Goal: Browse casually: Explore the website without a specific task or goal

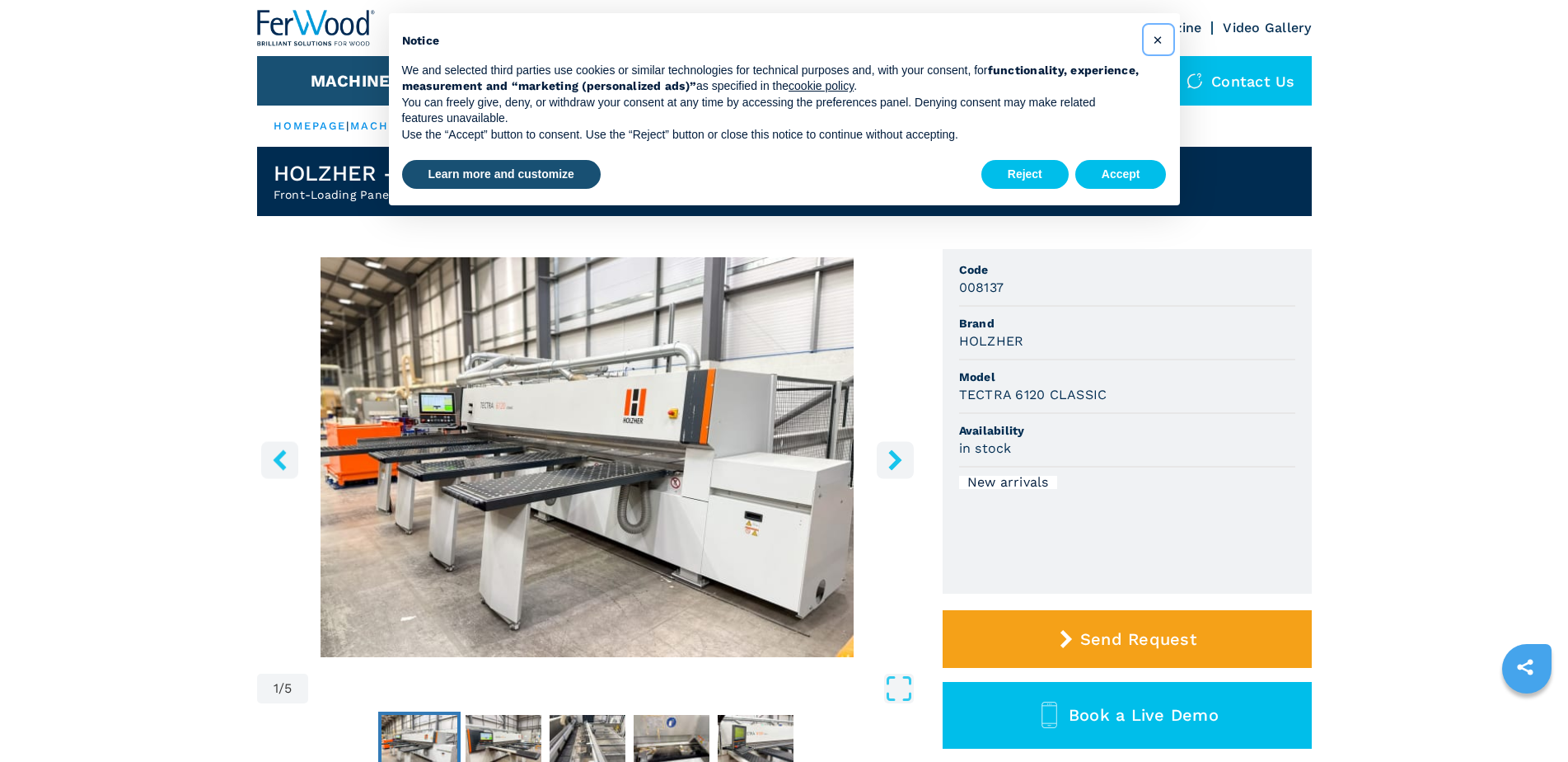
click at [1154, 42] on span "×" at bounding box center [1157, 40] width 10 height 19
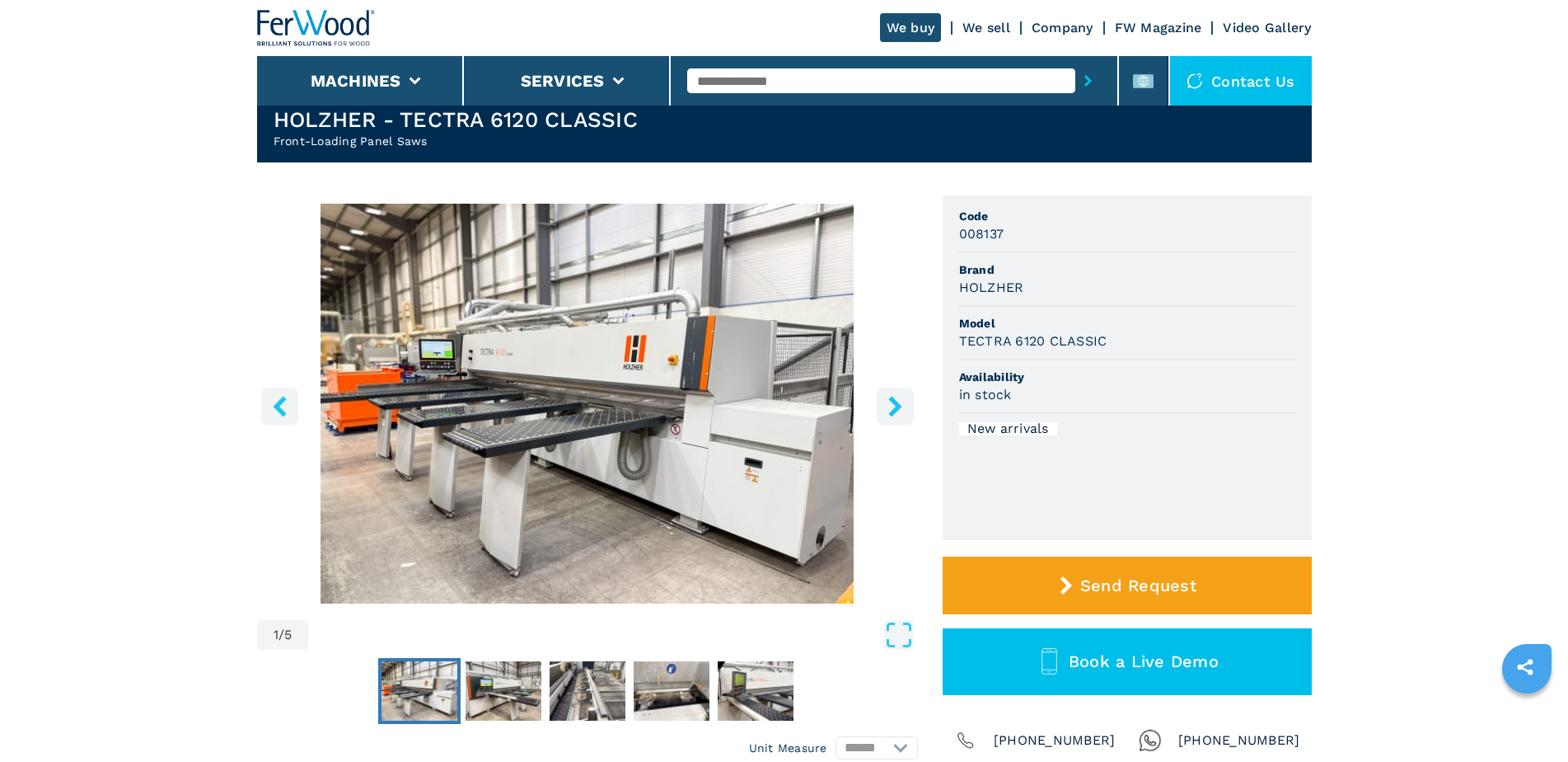
scroll to position [83, 0]
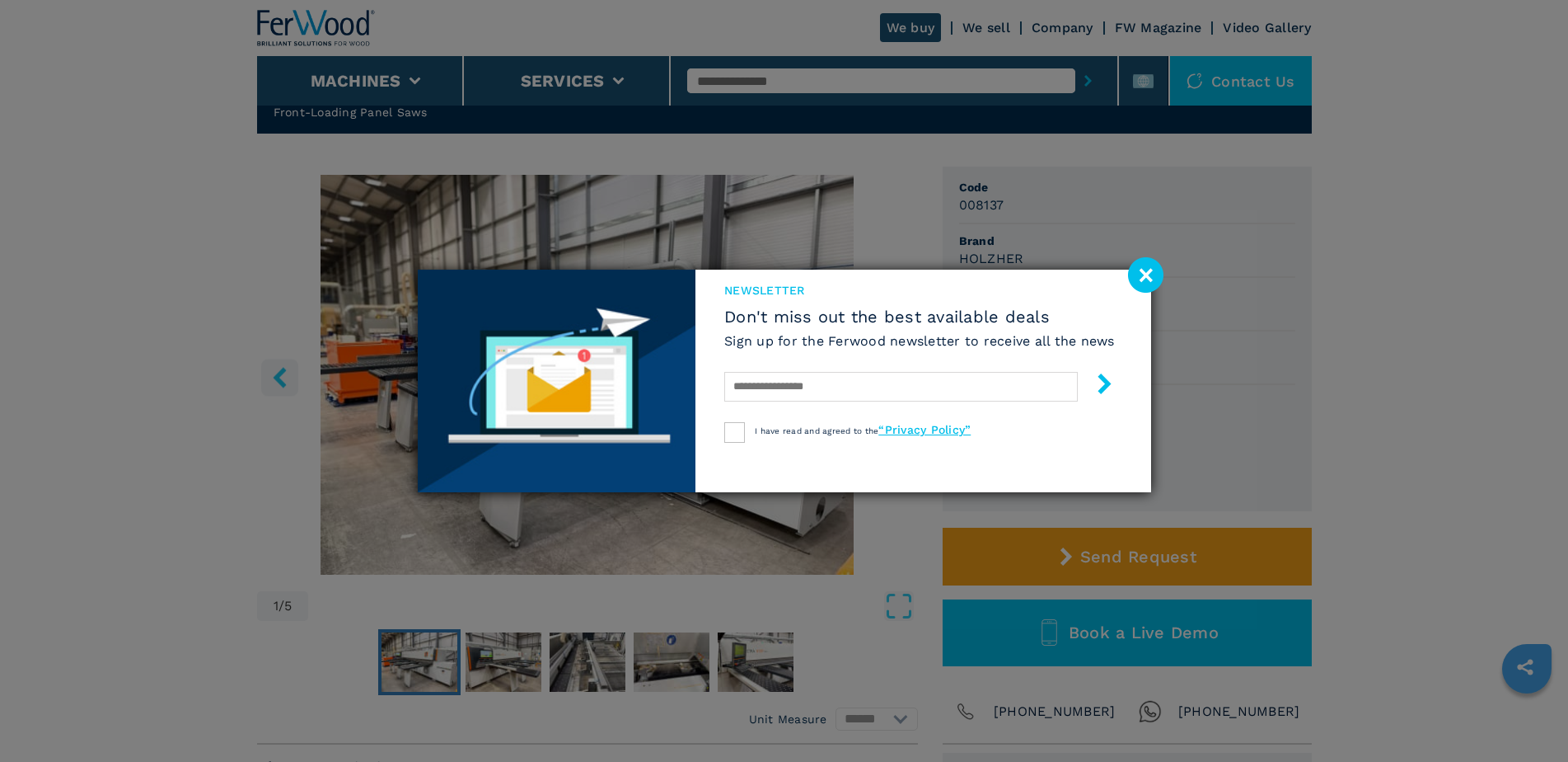
drag, startPoint x: 1151, startPoint y: 287, endPoint x: 1127, endPoint y: 283, distance: 24.3
click at [1150, 287] on image at bounding box center [1145, 275] width 35 height 35
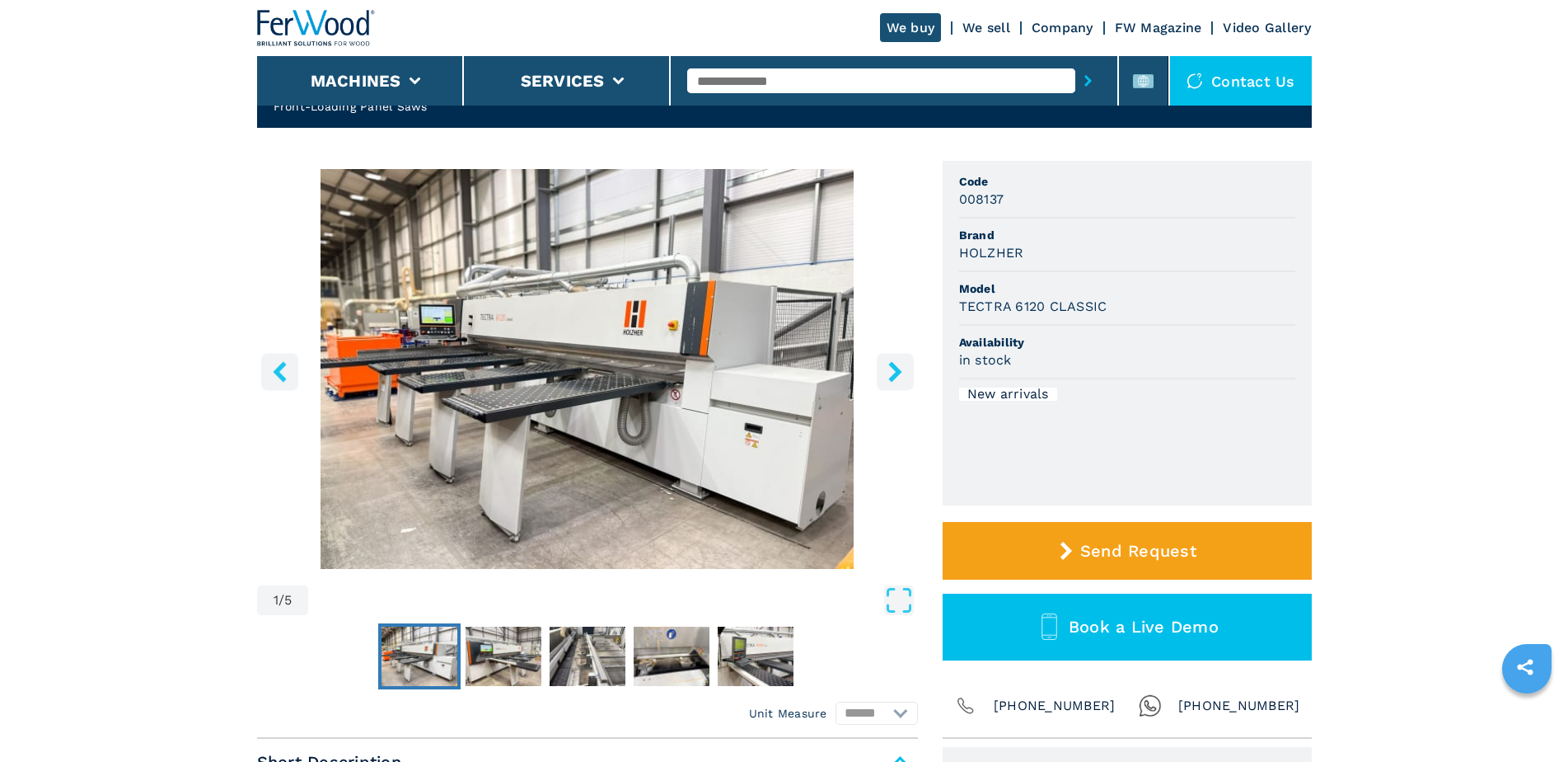
scroll to position [105, 0]
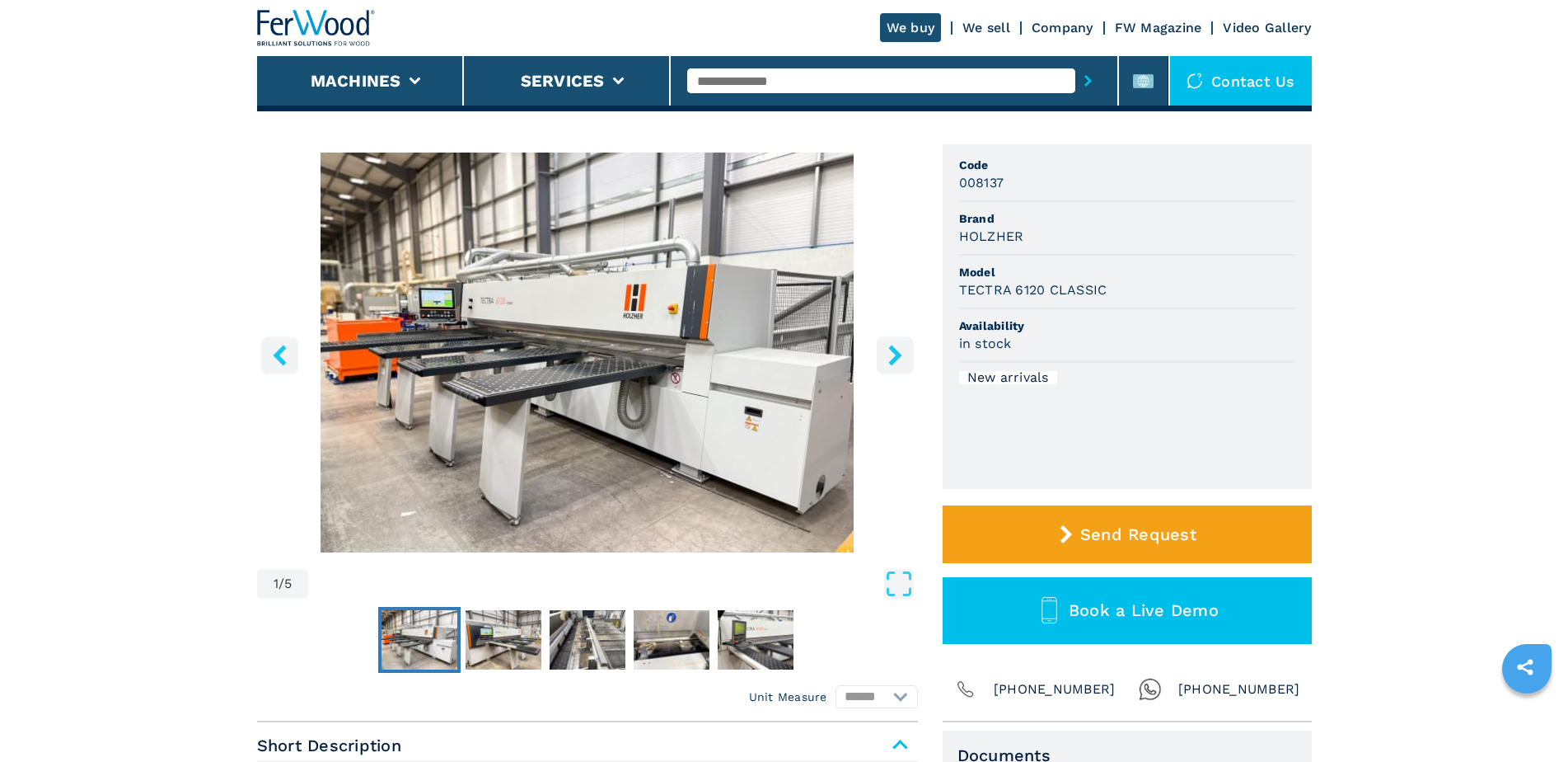
drag, startPoint x: 359, startPoint y: 309, endPoint x: 412, endPoint y: 344, distance: 63.5
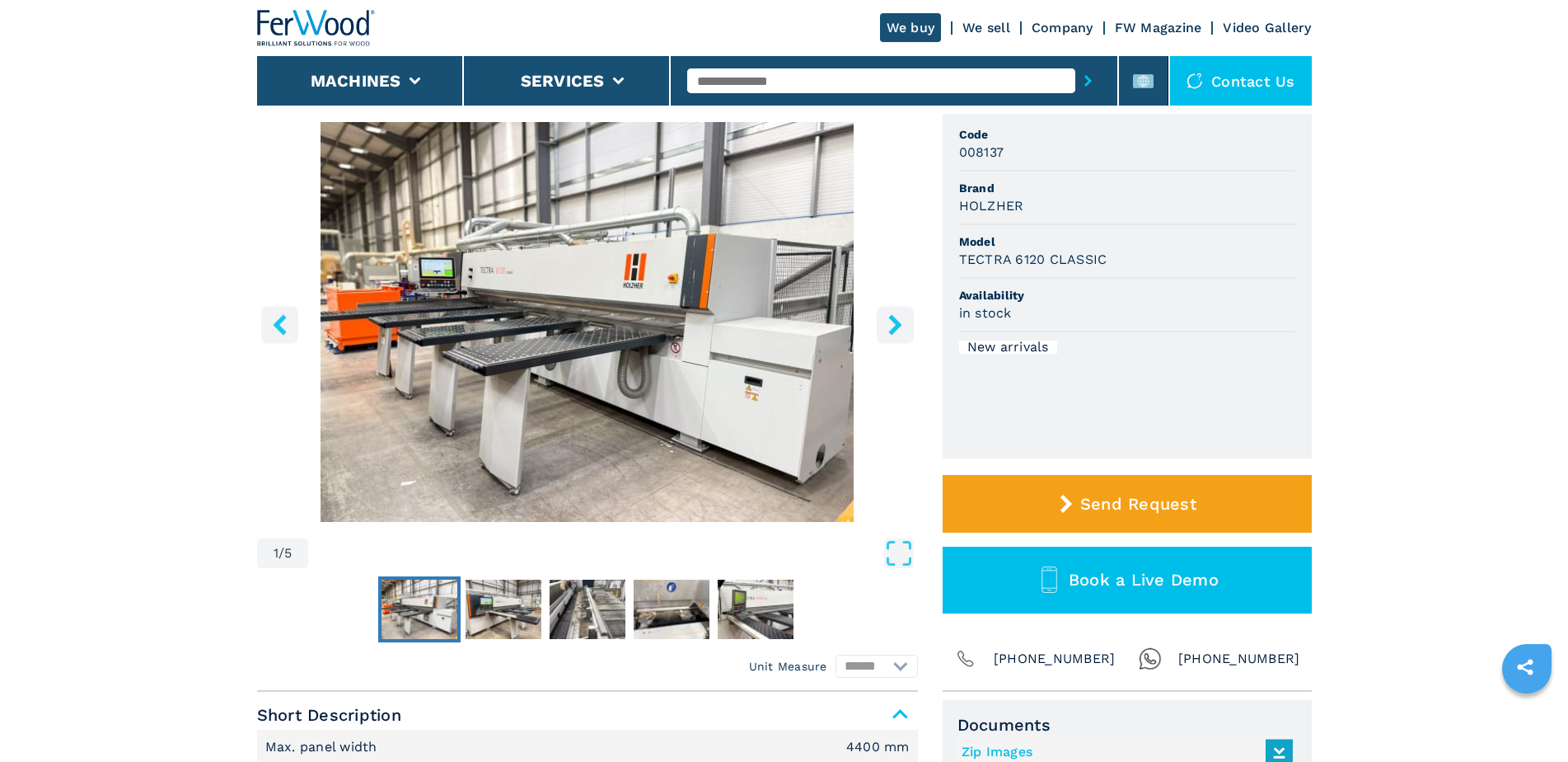
scroll to position [187, 0]
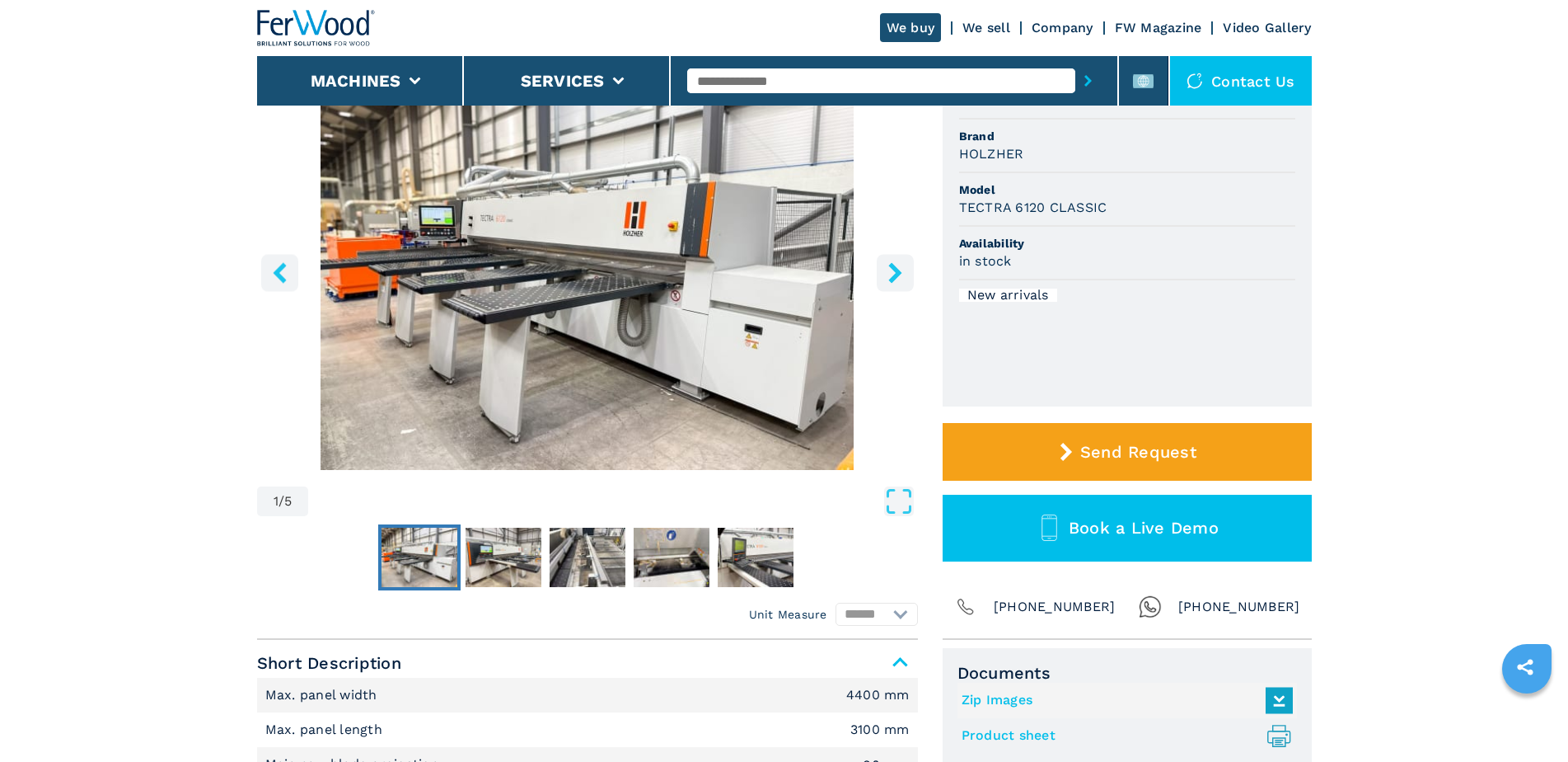
click at [883, 269] on button "right-button" at bounding box center [895, 272] width 37 height 37
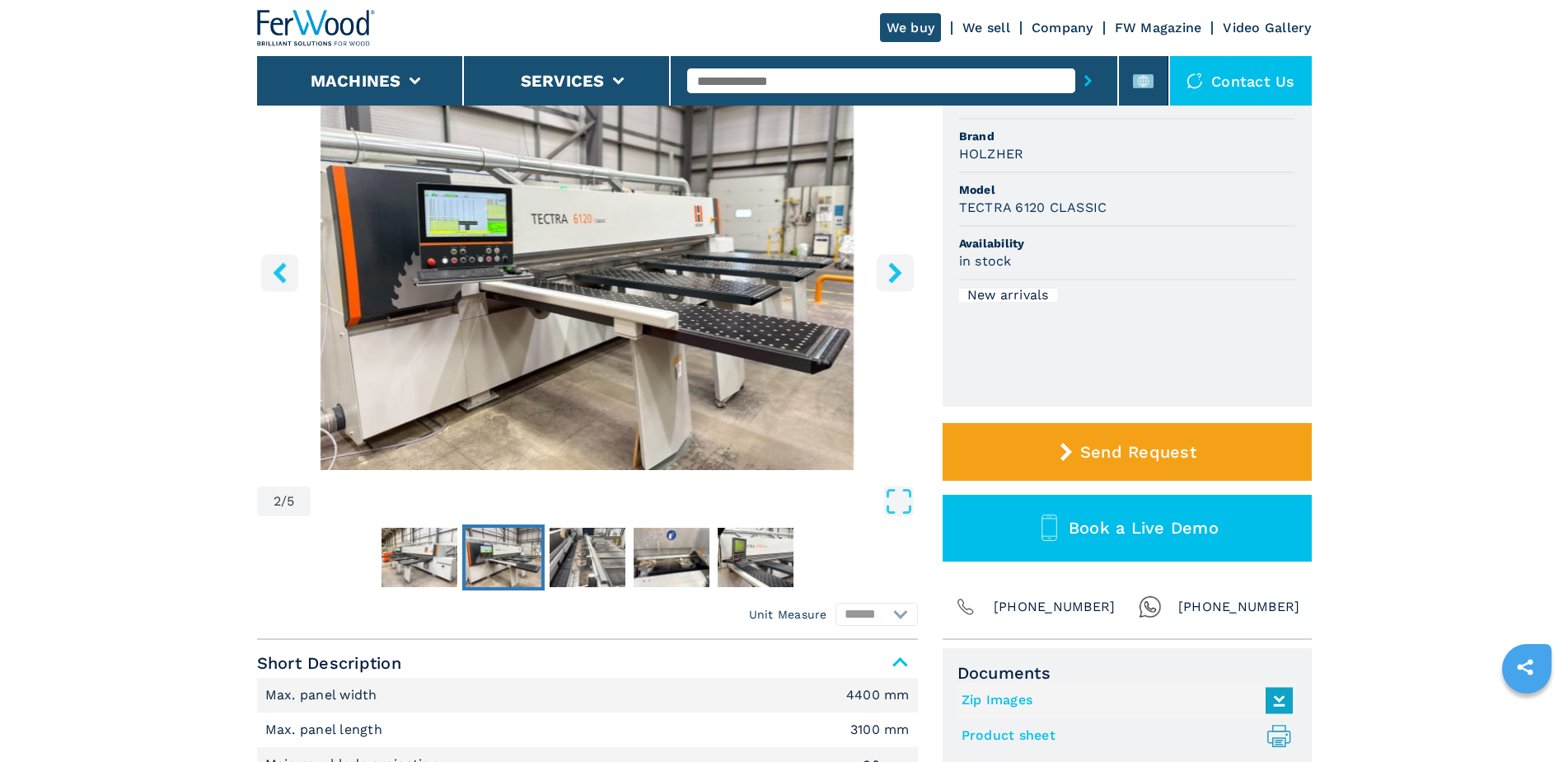
click at [883, 269] on button "right-button" at bounding box center [895, 272] width 37 height 37
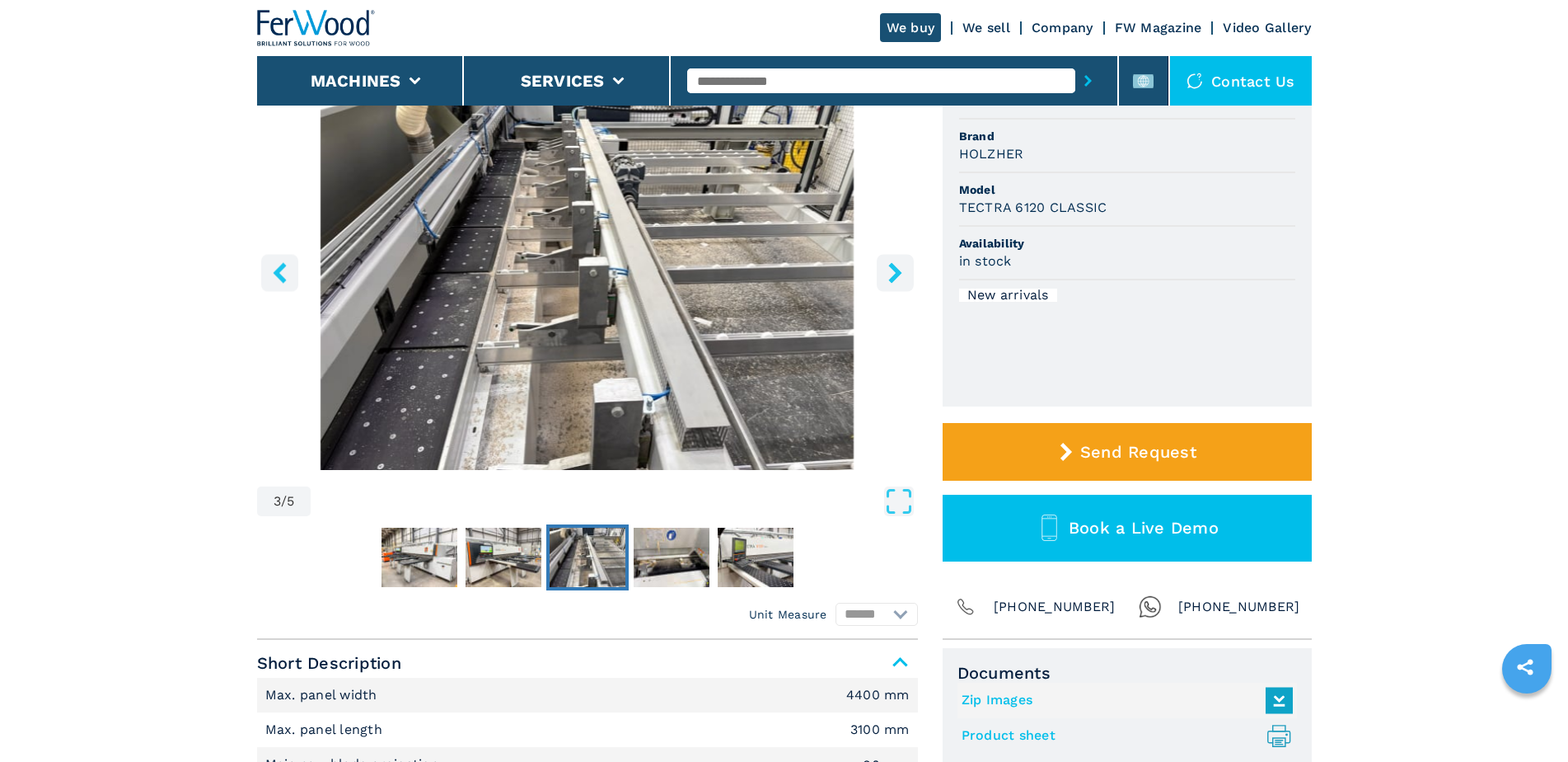
click at [883, 270] on button "right-button" at bounding box center [895, 272] width 37 height 37
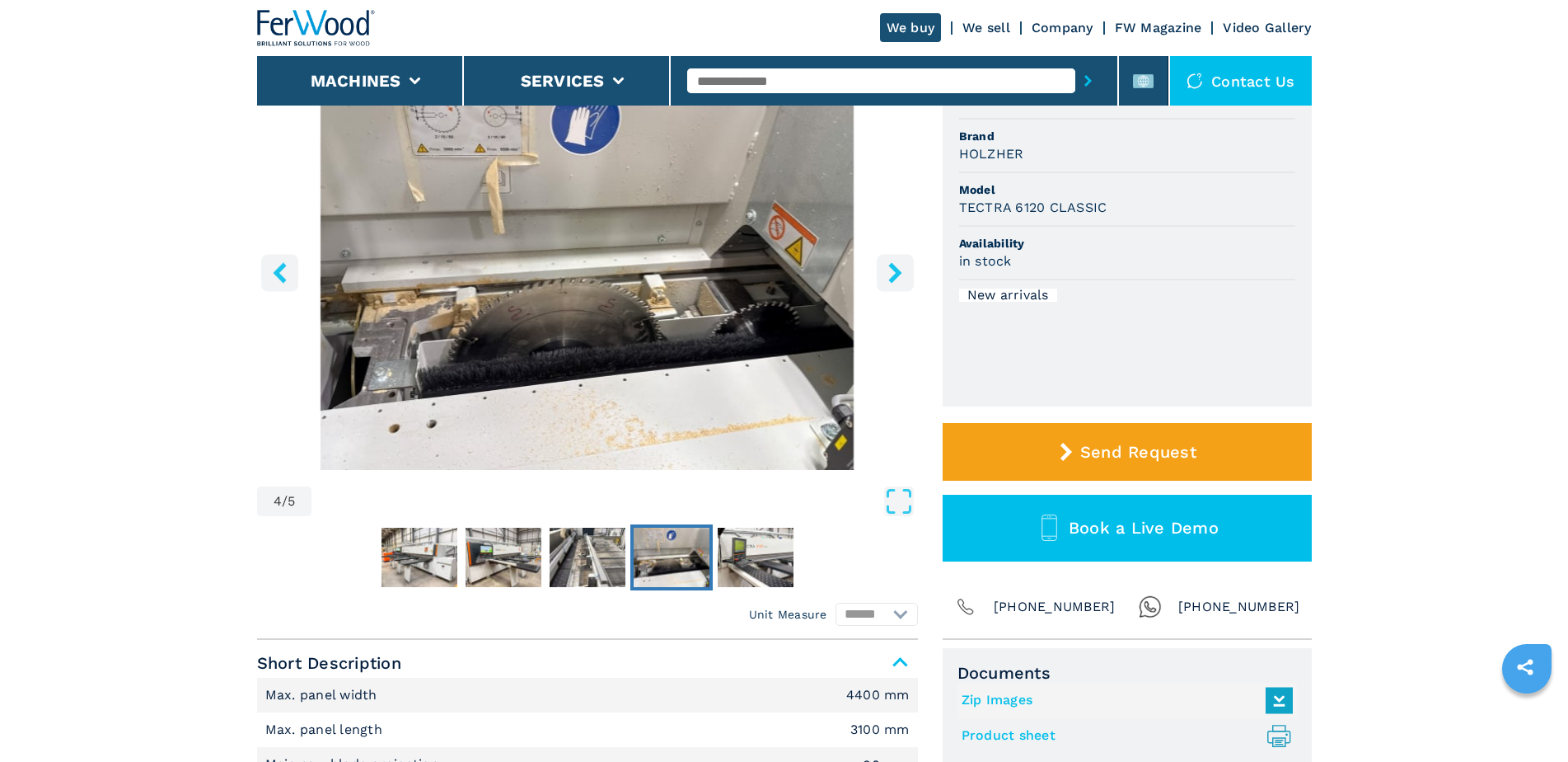
click at [882, 270] on button "right-button" at bounding box center [895, 272] width 37 height 37
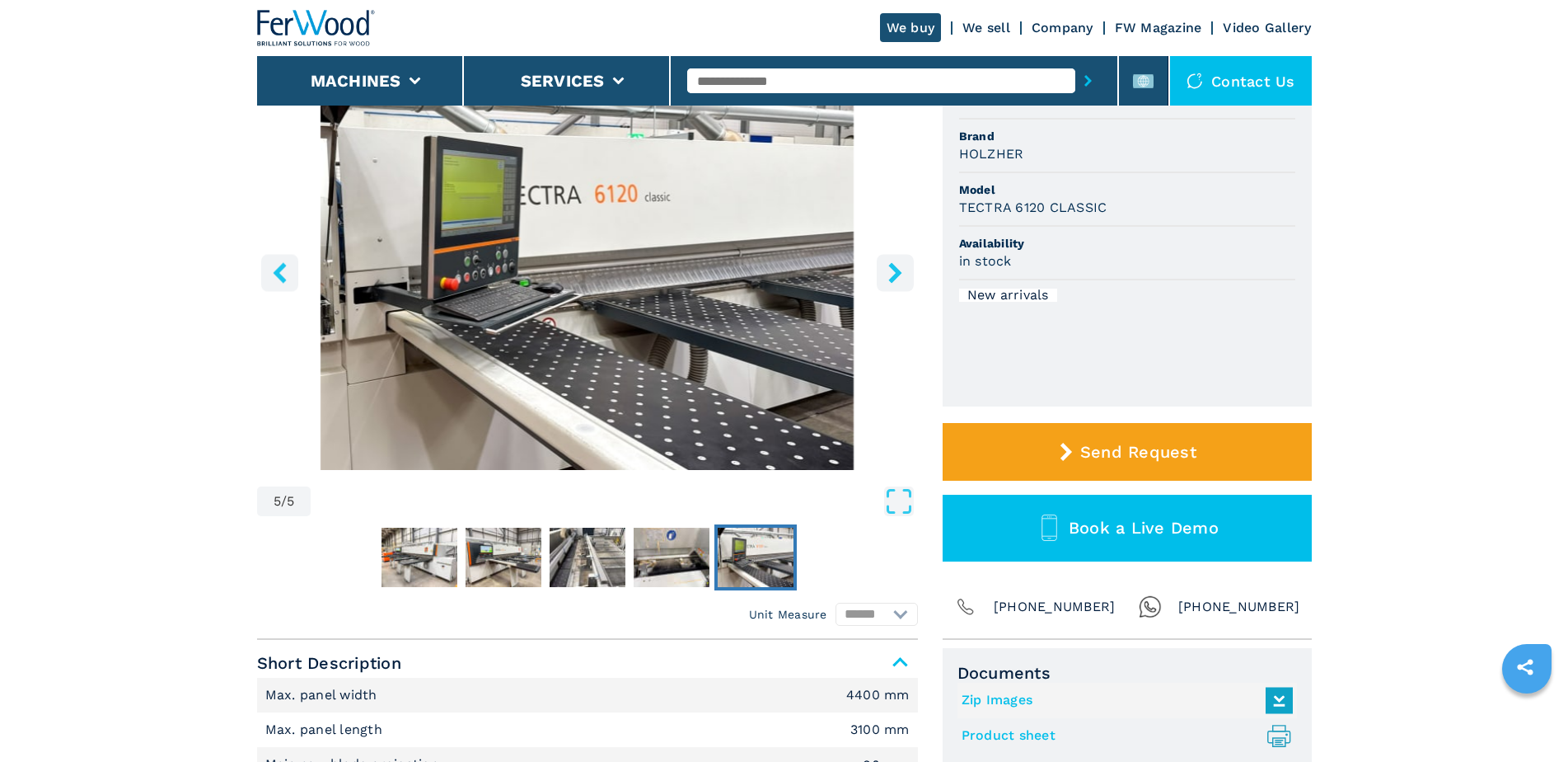
click at [881, 270] on button "right-button" at bounding box center [895, 272] width 37 height 37
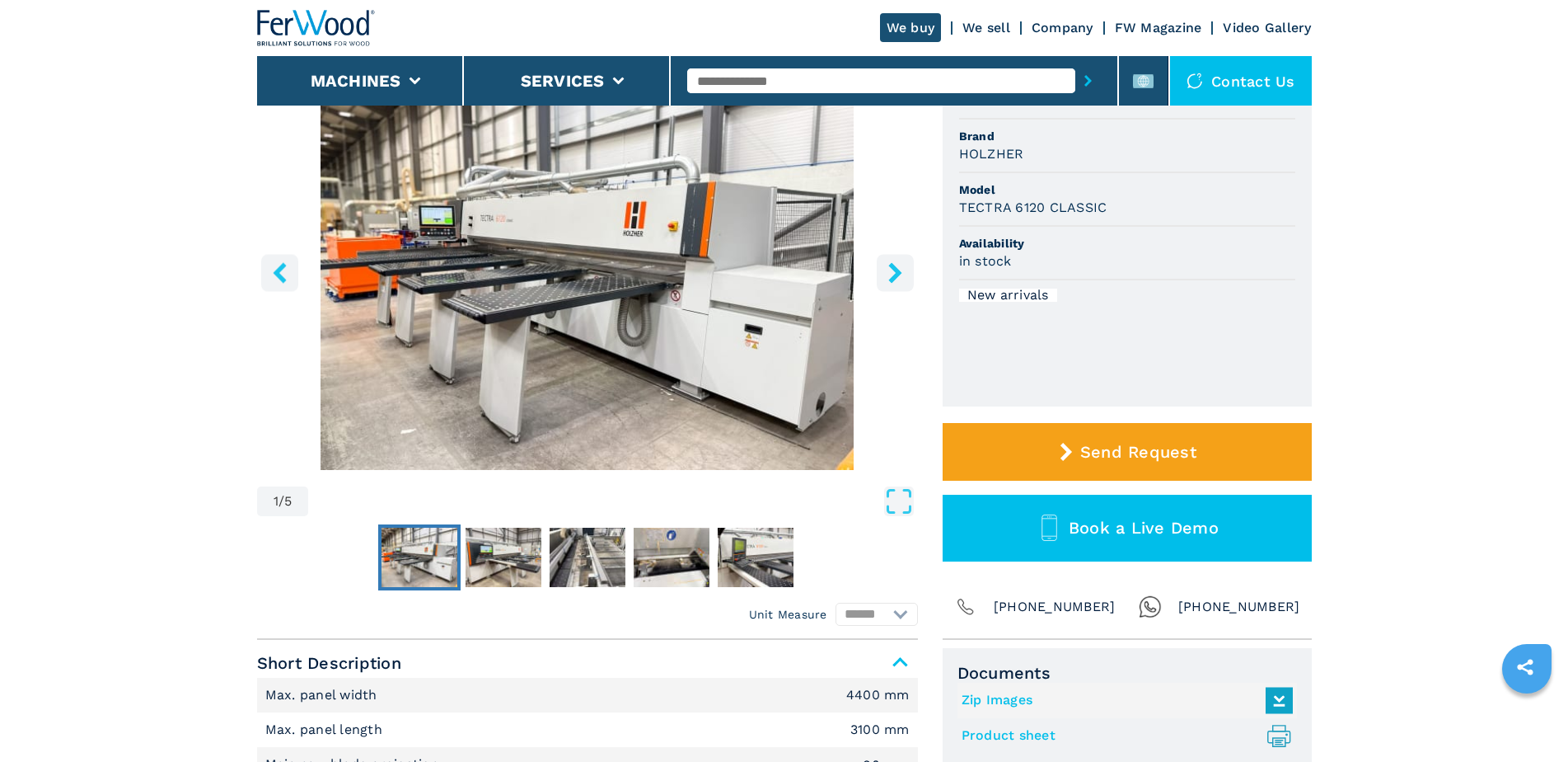
click at [881, 270] on button "right-button" at bounding box center [895, 272] width 37 height 37
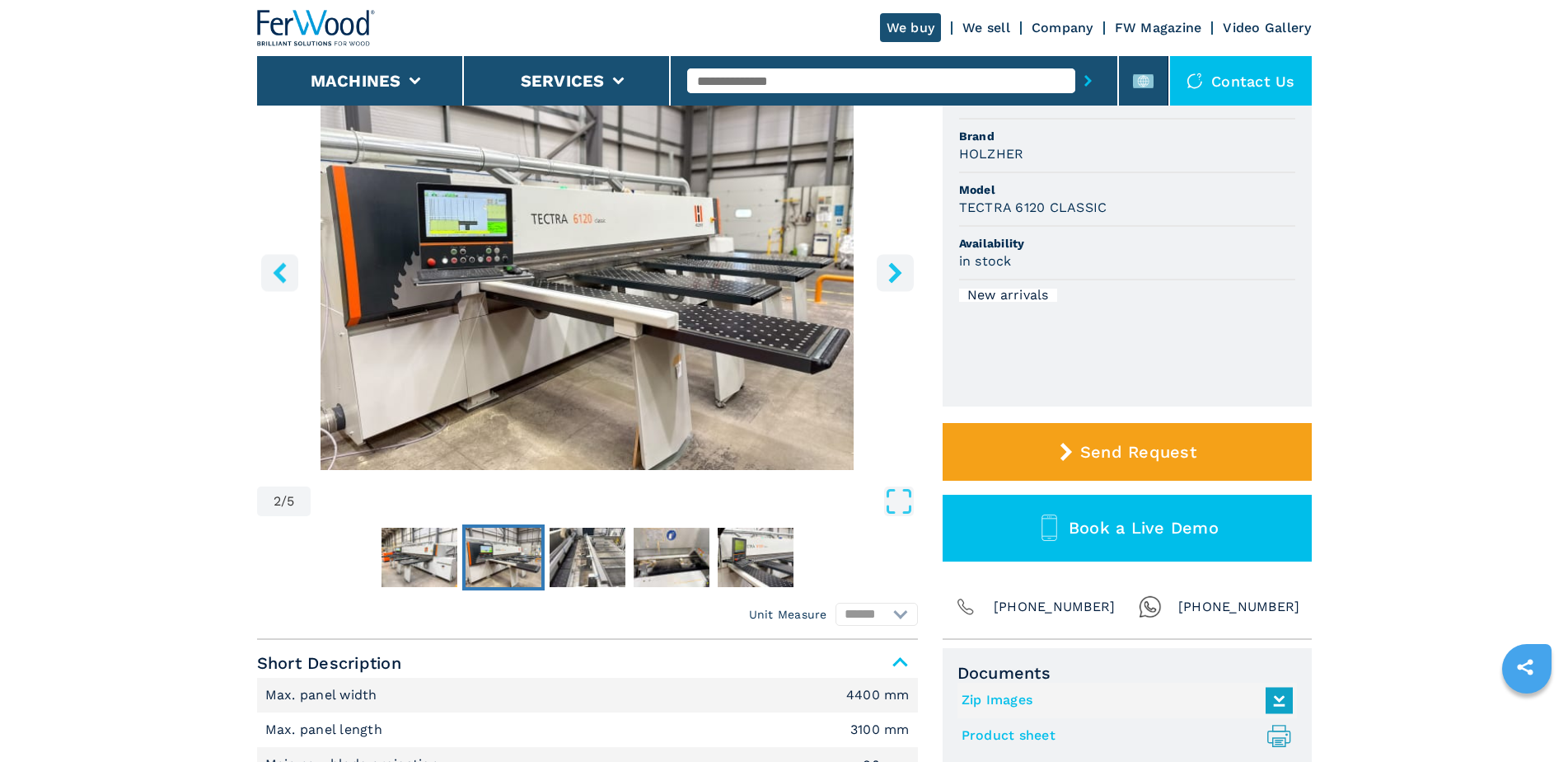
click at [881, 270] on button "right-button" at bounding box center [895, 272] width 37 height 37
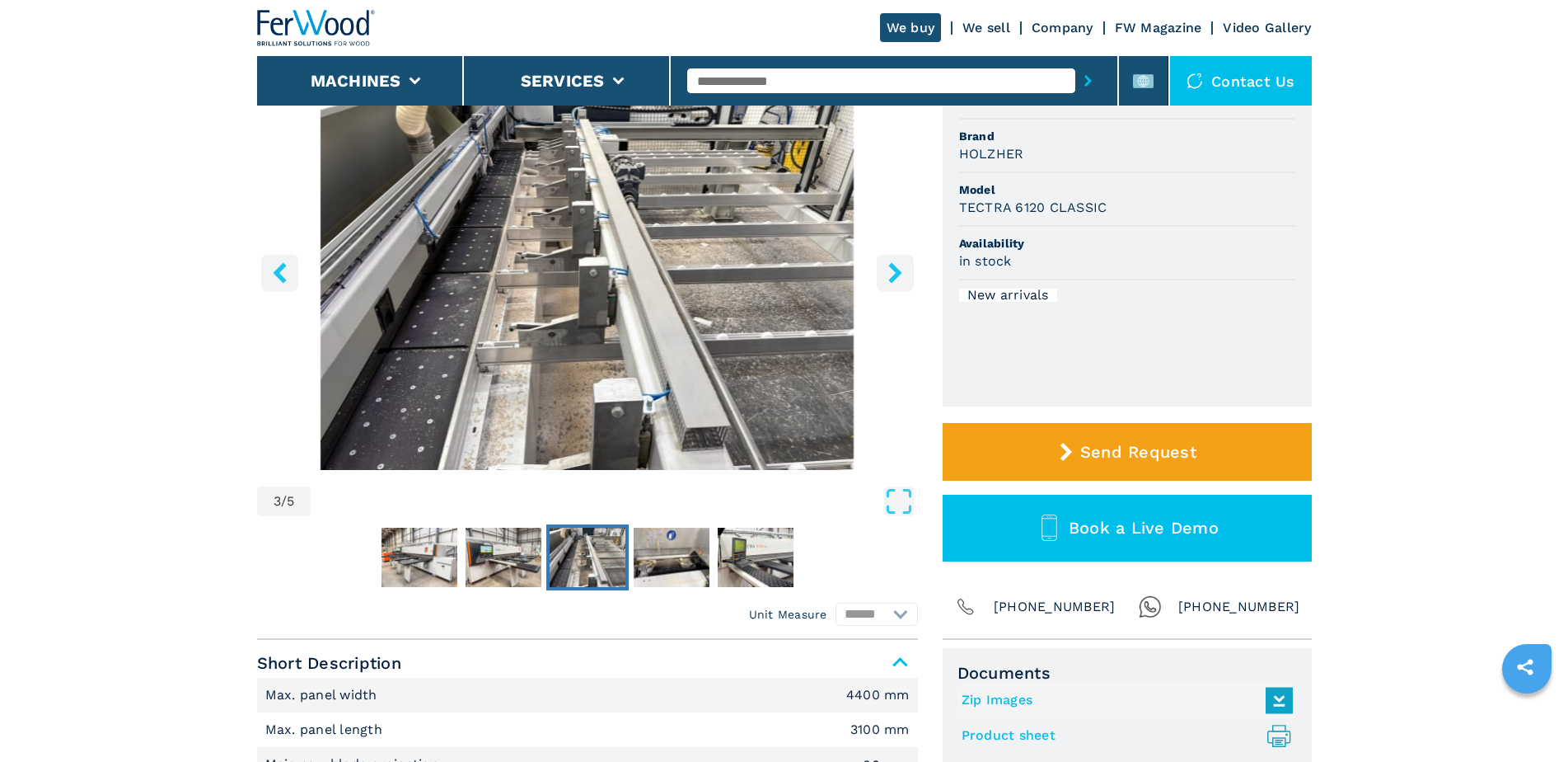
click at [892, 280] on icon "right-button" at bounding box center [894, 272] width 13 height 20
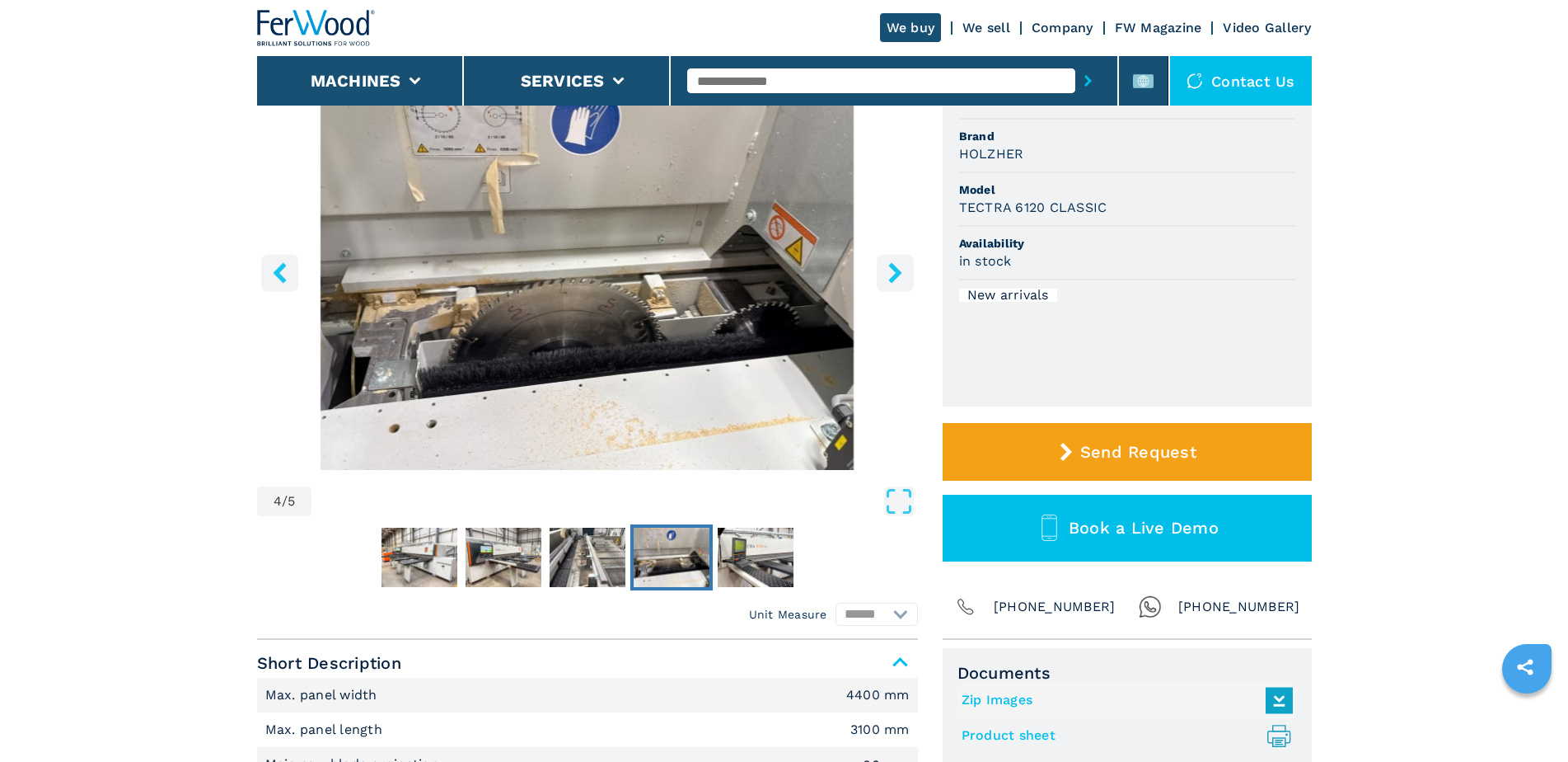
click at [895, 273] on icon "right-button" at bounding box center [894, 272] width 13 height 20
